Goal: Task Accomplishment & Management: Manage account settings

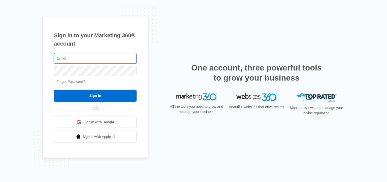
click at [88, 60] on input "text" at bounding box center [95, 58] width 83 height 11
click at [102, 122] on span "Sign in with Google" at bounding box center [98, 122] width 31 height 5
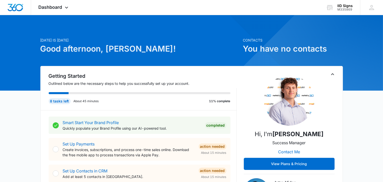
scroll to position [25, 0]
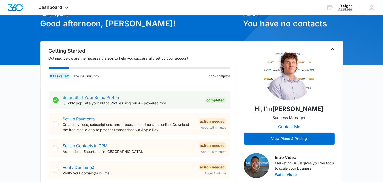
click at [83, 97] on link "Smart Start Your Brand Profile" at bounding box center [91, 97] width 56 height 5
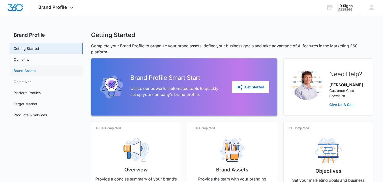
click at [22, 70] on link "Brand Assets" at bounding box center [25, 70] width 22 height 5
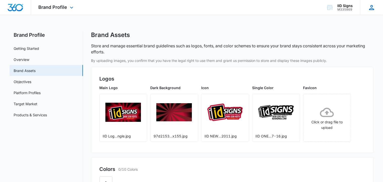
click at [372, 7] on icon at bounding box center [371, 7] width 5 height 5
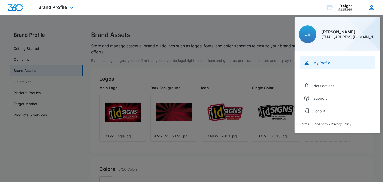
click at [323, 62] on div "My Profile" at bounding box center [321, 63] width 17 height 4
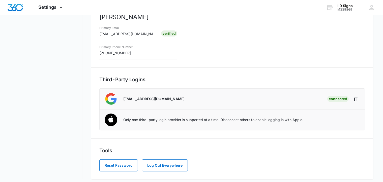
scroll to position [114, 0]
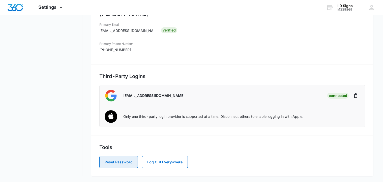
click at [115, 162] on button "Reset Password" at bounding box center [118, 162] width 39 height 12
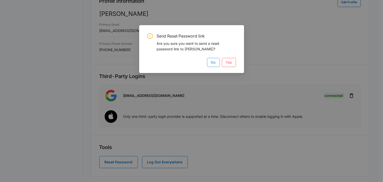
click at [215, 62] on span "No" at bounding box center [213, 63] width 5 height 6
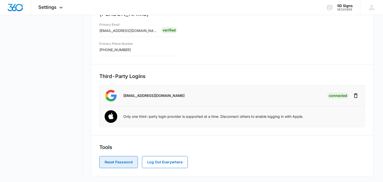
click at [123, 163] on button "Reset Password" at bounding box center [118, 162] width 39 height 12
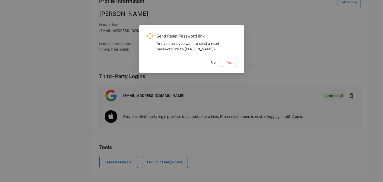
click at [229, 61] on span "Yes" at bounding box center [229, 63] width 6 height 6
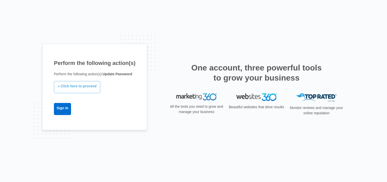
click at [80, 87] on link "» Click here to proceed" at bounding box center [77, 87] width 46 height 12
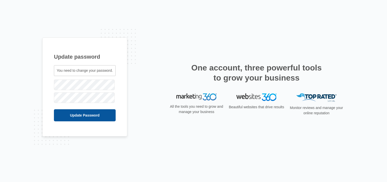
click at [86, 115] on input "Update Password" at bounding box center [85, 115] width 62 height 12
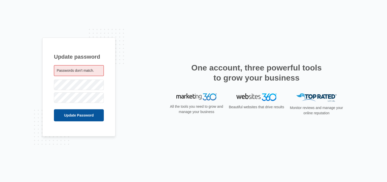
click at [79, 115] on input "Update Password" at bounding box center [79, 115] width 50 height 12
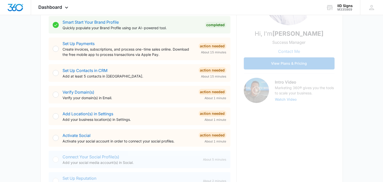
scroll to position [101, 0]
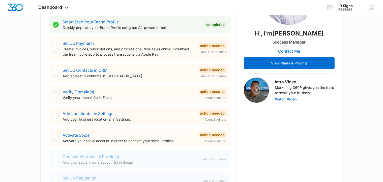
click at [91, 71] on link "Set Up Contacts in CRM" at bounding box center [85, 70] width 45 height 5
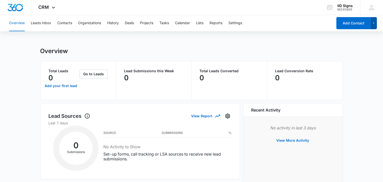
click at [373, 24] on icon "button" at bounding box center [374, 23] width 4 height 6
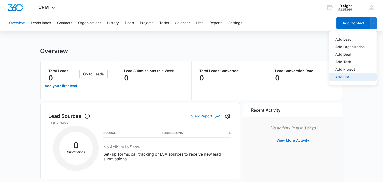
click at [343, 79] on div "Add List" at bounding box center [349, 77] width 29 height 4
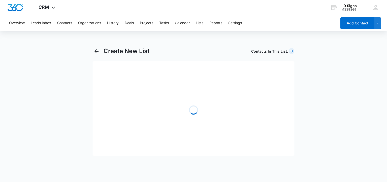
select select "31"
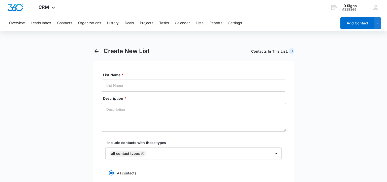
radio input "true"
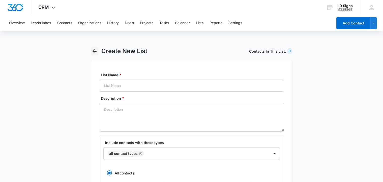
click at [95, 50] on icon "button" at bounding box center [95, 51] width 6 height 6
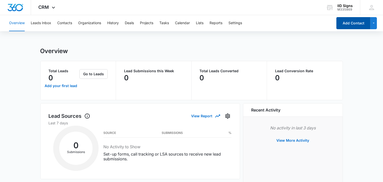
click at [348, 21] on button "Add Contact" at bounding box center [353, 23] width 34 height 12
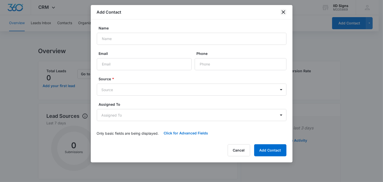
click at [285, 13] on icon "close" at bounding box center [283, 12] width 6 height 6
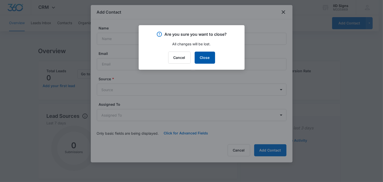
click at [203, 58] on button "Close" at bounding box center [205, 58] width 20 height 12
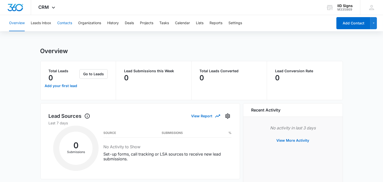
click at [66, 24] on button "Contacts" at bounding box center [64, 23] width 15 height 16
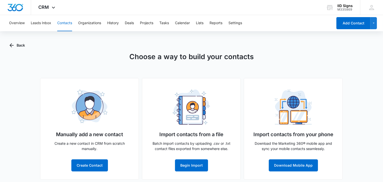
scroll to position [4, 0]
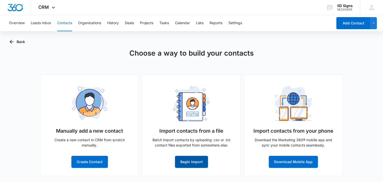
click at [196, 164] on button "Begin Import" at bounding box center [191, 162] width 33 height 12
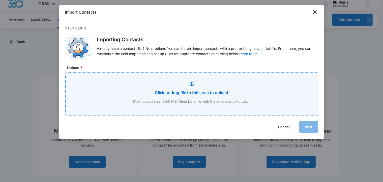
click at [192, 87] on input "Upload *" at bounding box center [192, 94] width 252 height 43
type input "C:\fakepath\IID QB Customer List.CSV"
click at [205, 91] on input "Upload *" at bounding box center [192, 94] width 252 height 43
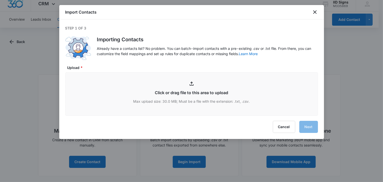
click at [312, 130] on div "Cancel Next" at bounding box center [191, 127] width 253 height 12
click at [313, 14] on icon "close" at bounding box center [315, 12] width 6 height 6
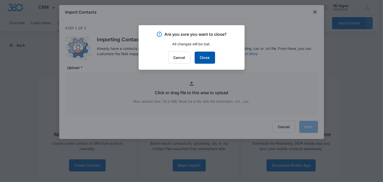
click at [205, 58] on button "Close" at bounding box center [205, 58] width 20 height 12
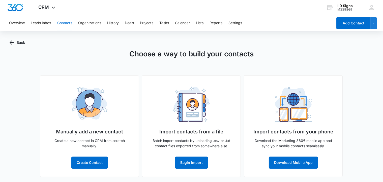
scroll to position [4, 0]
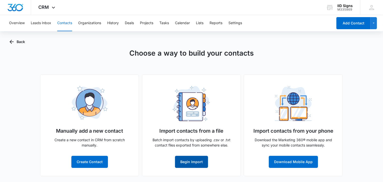
click at [193, 163] on button "Begin Import" at bounding box center [191, 162] width 33 height 12
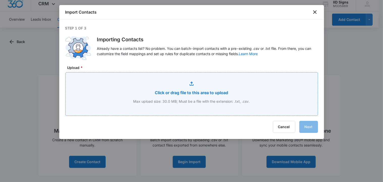
click at [191, 85] on input "Upload *" at bounding box center [192, 94] width 252 height 43
type input "C:\fakepath\IID QB Customer List.CSV"
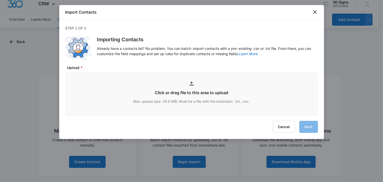
click at [233, 124] on div "Cancel Next" at bounding box center [191, 127] width 253 height 12
click at [315, 11] on icon "close" at bounding box center [315, 12] width 4 height 4
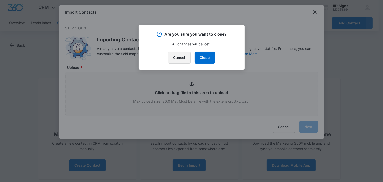
click at [182, 59] on button "Cancel" at bounding box center [179, 58] width 22 height 12
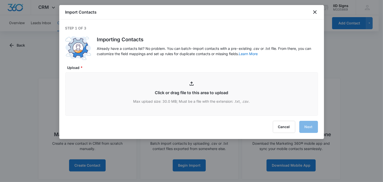
click at [312, 130] on div "Cancel Next" at bounding box center [191, 127] width 253 height 12
click at [315, 13] on icon "close" at bounding box center [315, 12] width 4 height 4
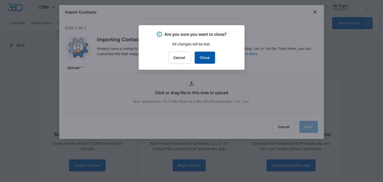
click at [210, 56] on button "Close" at bounding box center [205, 58] width 20 height 12
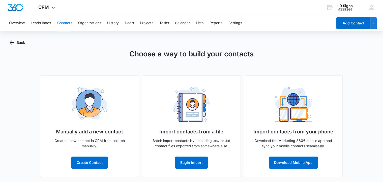
scroll to position [4, 0]
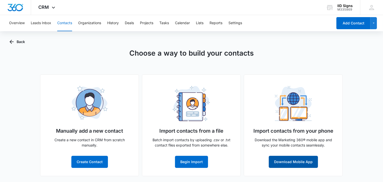
click at [289, 161] on button "Download Mobile App" at bounding box center [293, 162] width 49 height 12
